Goal: Communication & Community: Share content

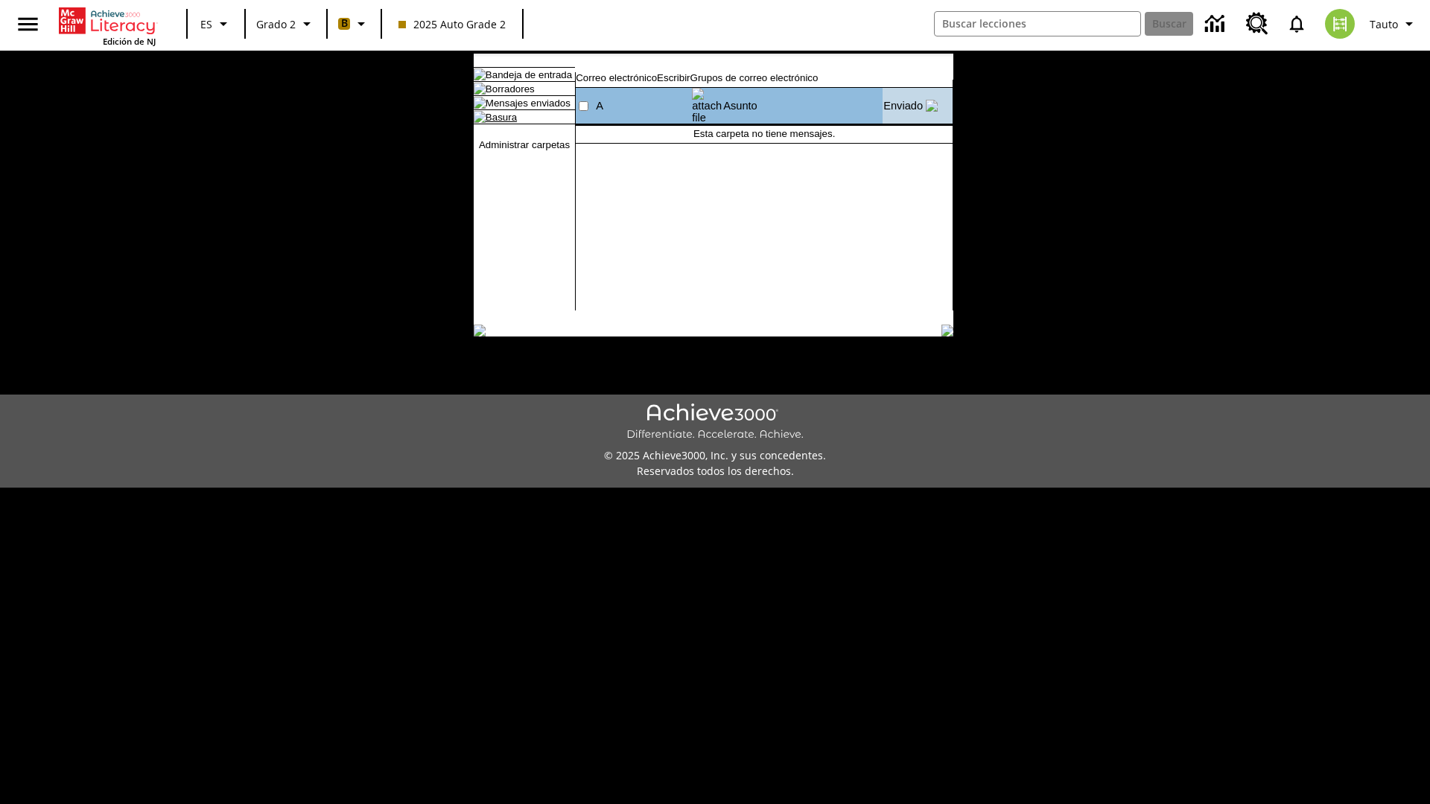
click at [488, 123] on link "Basura" at bounding box center [500, 117] width 31 height 11
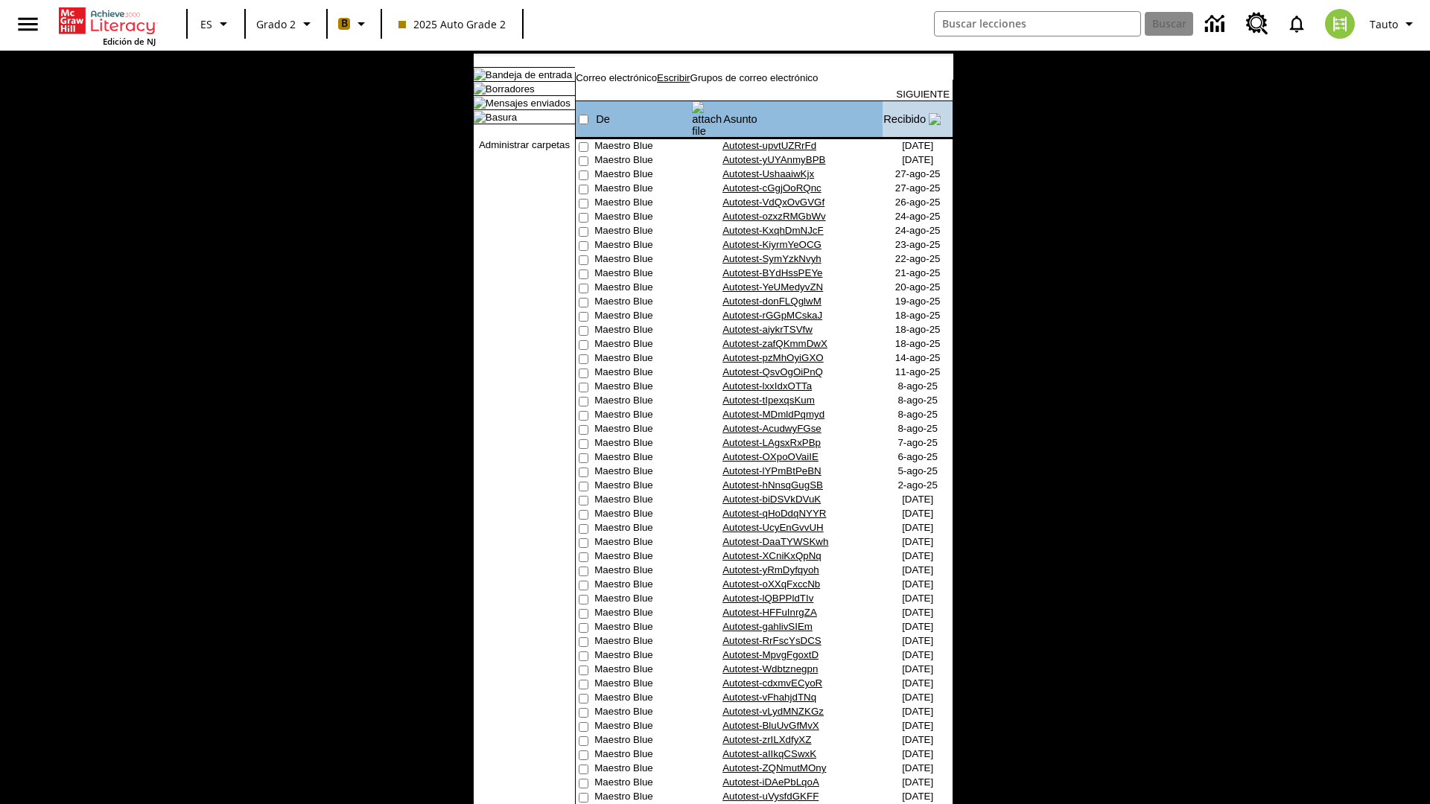
click at [690, 83] on link "Escribir" at bounding box center [673, 77] width 33 height 11
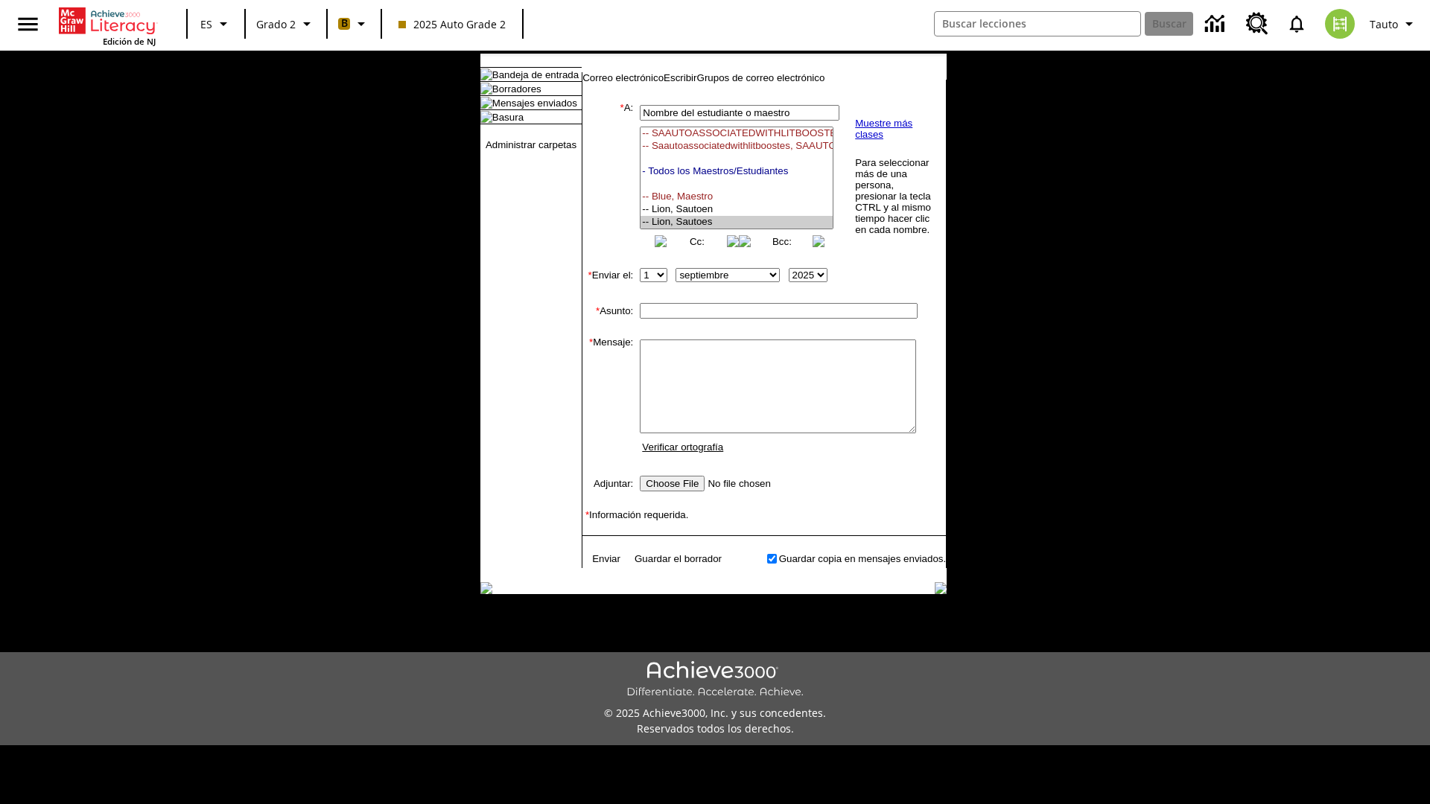
select select "U,21437111,1"
type input "Autotest-MXckYxtbor"
type textarea "email body message"
click at [599, 564] on link "Enviar" at bounding box center [606, 558] width 28 height 11
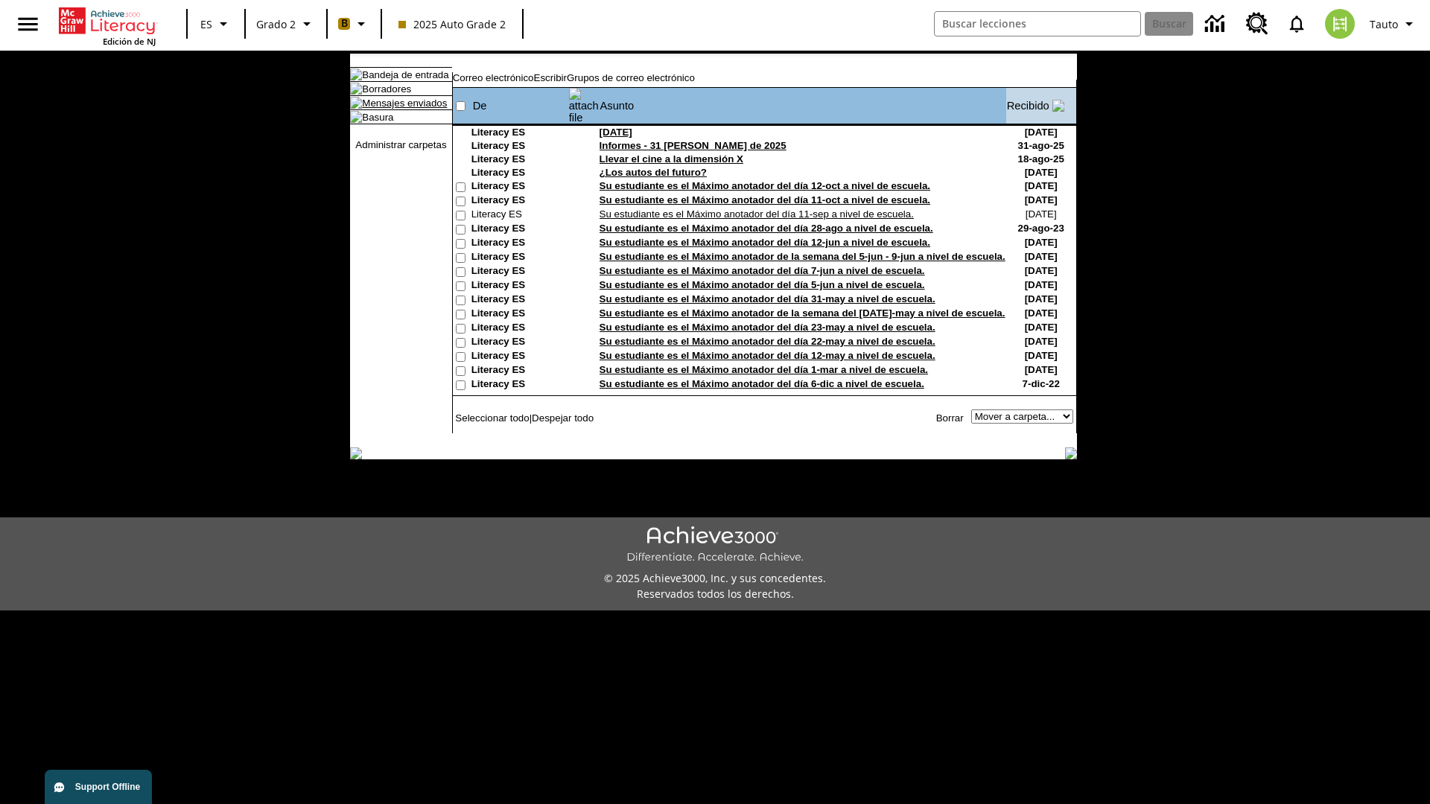
click at [397, 109] on link "Mensajes enviados" at bounding box center [404, 103] width 85 height 11
